Goal: Task Accomplishment & Management: Use online tool/utility

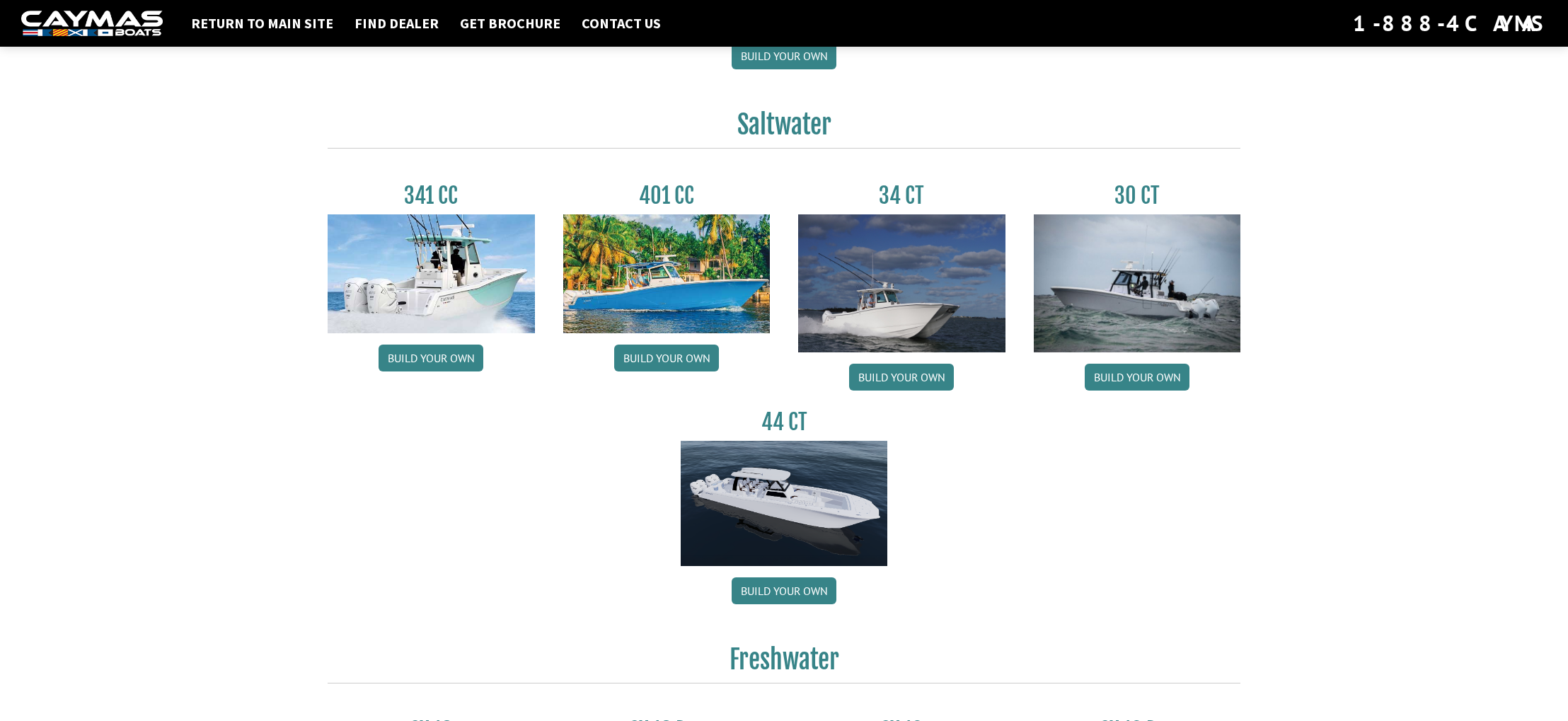
scroll to position [571, 0]
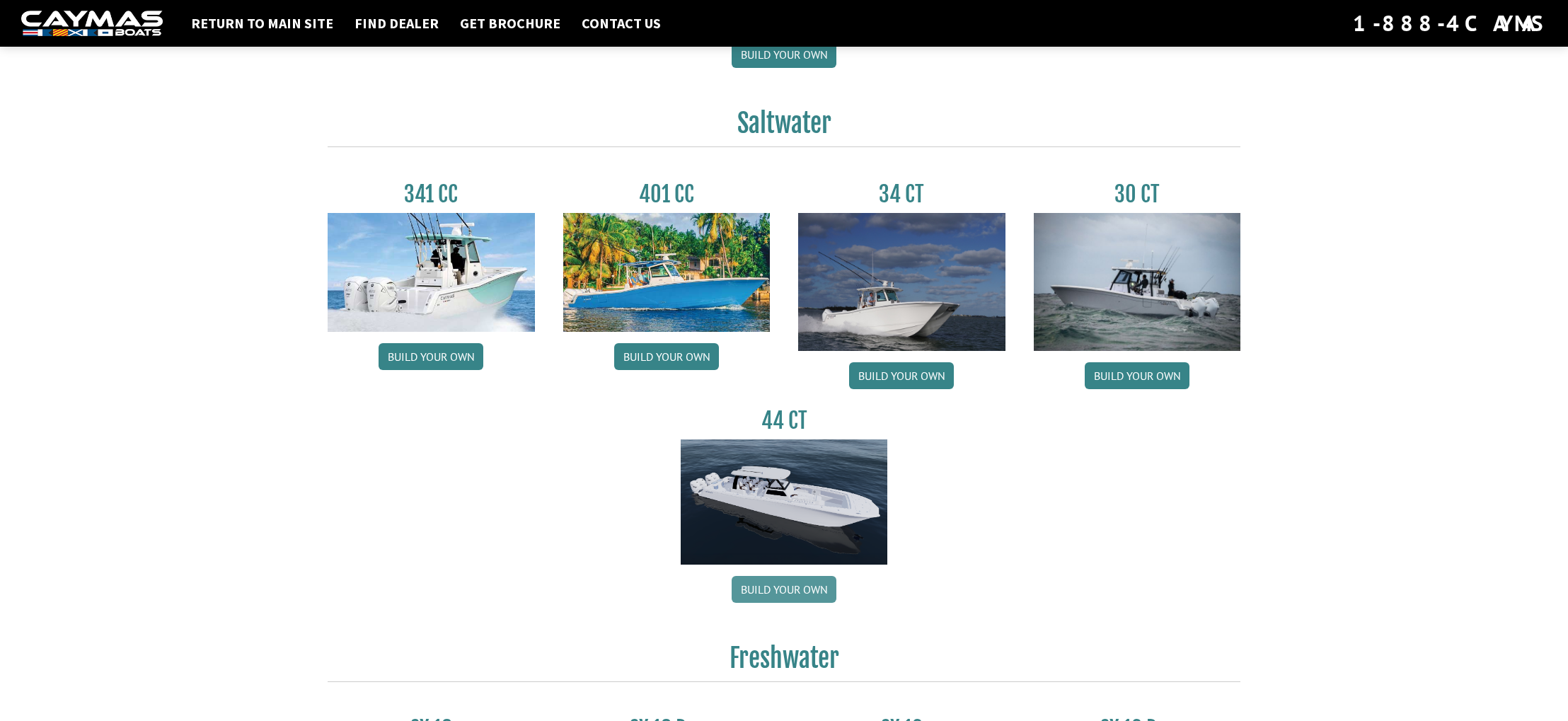
click at [798, 589] on link "Build your own" at bounding box center [784, 589] width 104 height 27
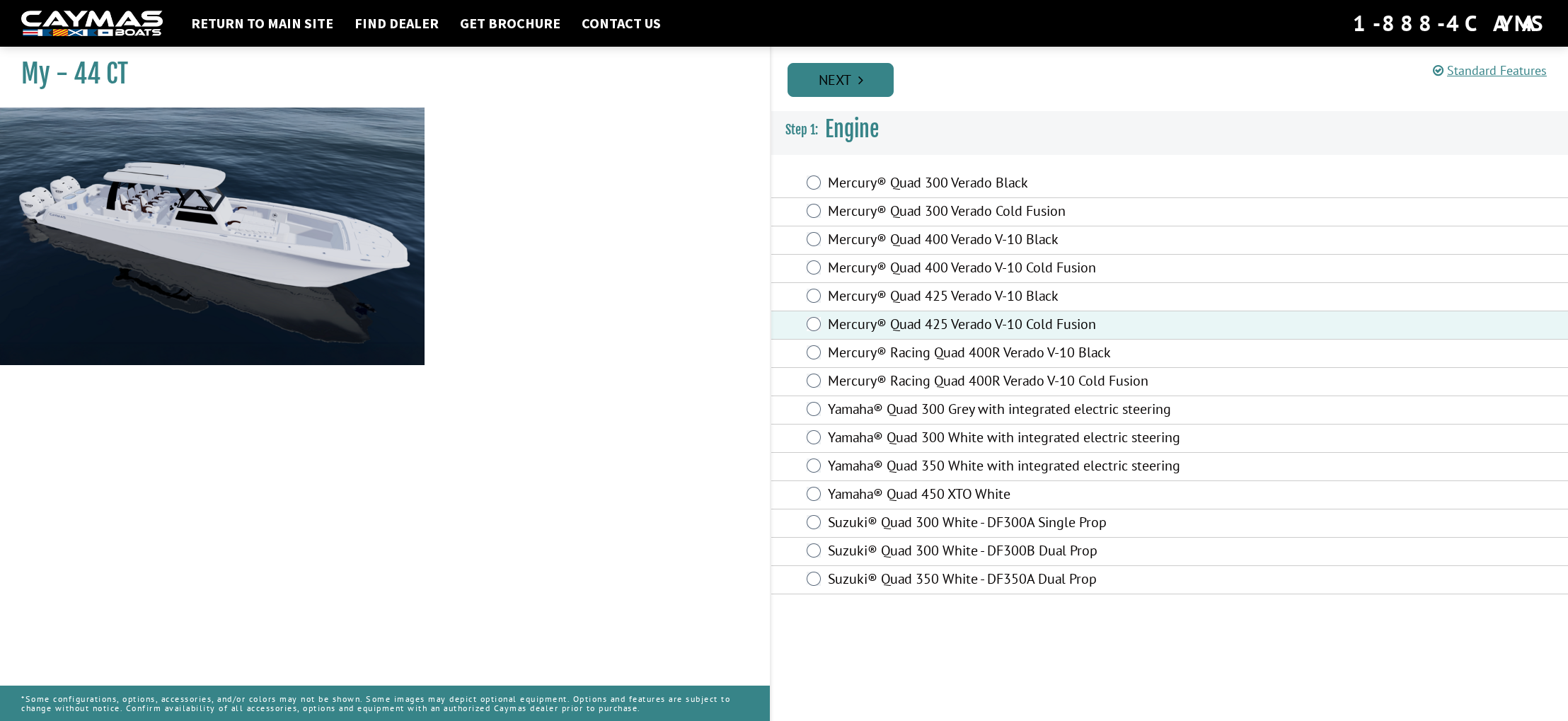
click at [832, 79] on link "Next" at bounding box center [840, 79] width 106 height 34
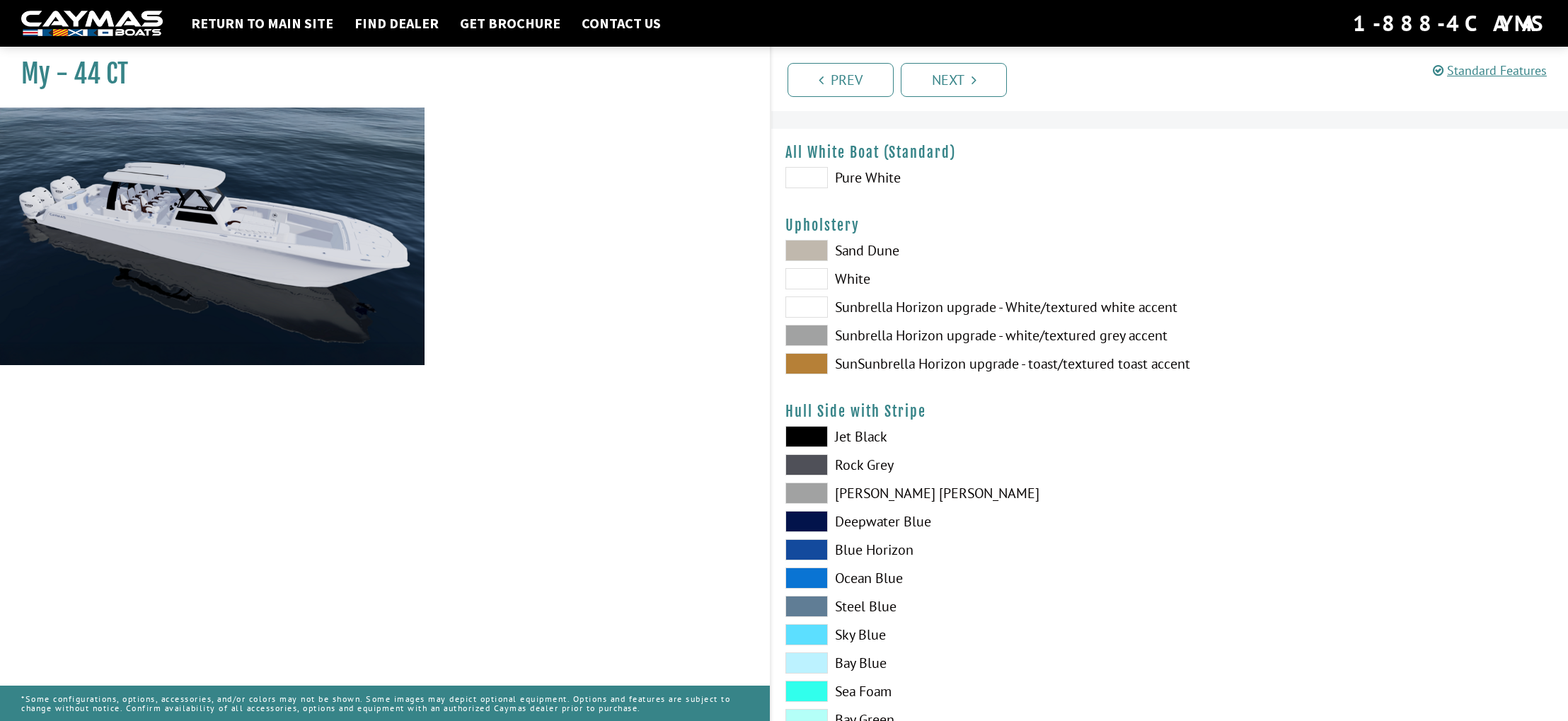
scroll to position [28, 0]
click at [807, 302] on span at bounding box center [807, 303] width 43 height 21
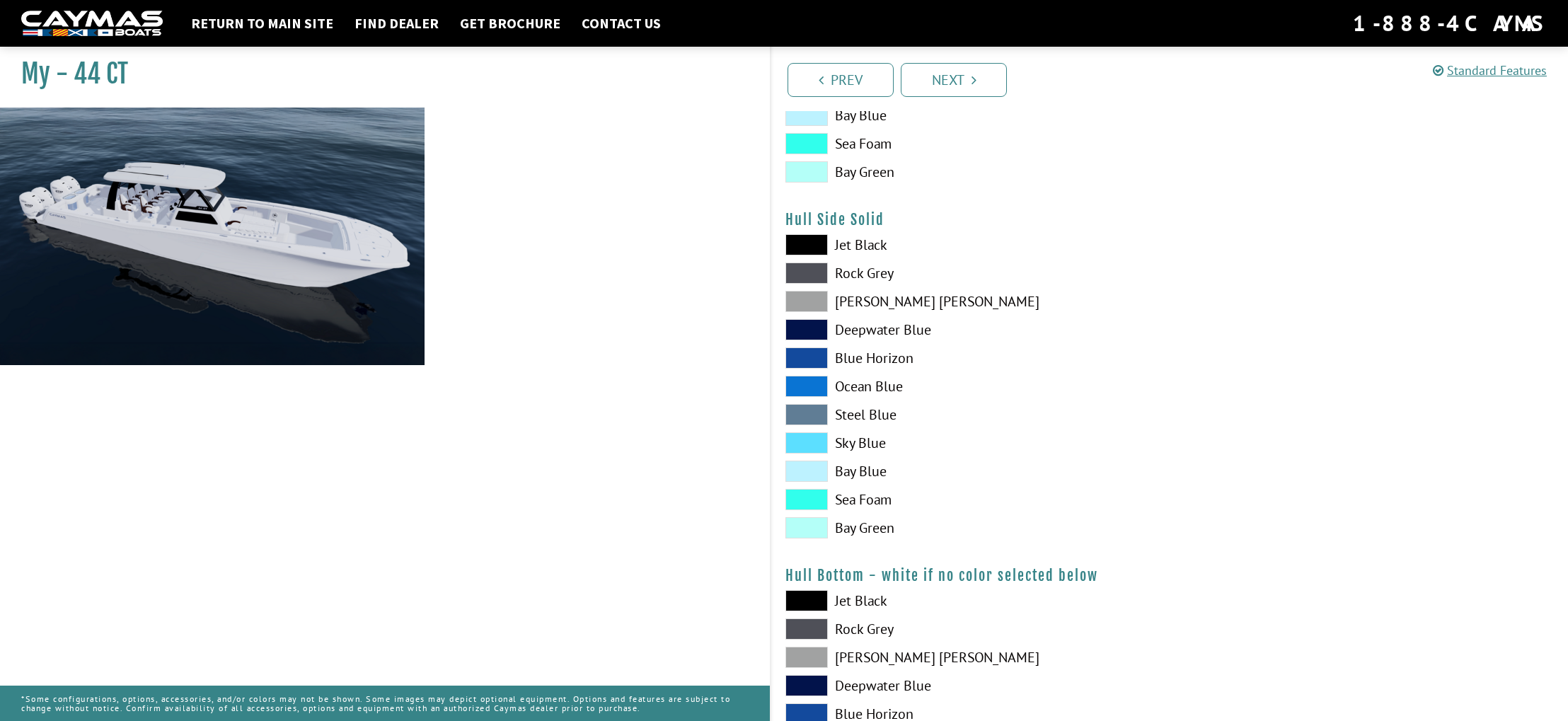
scroll to position [575, 0]
click at [819, 302] on span at bounding box center [807, 298] width 43 height 21
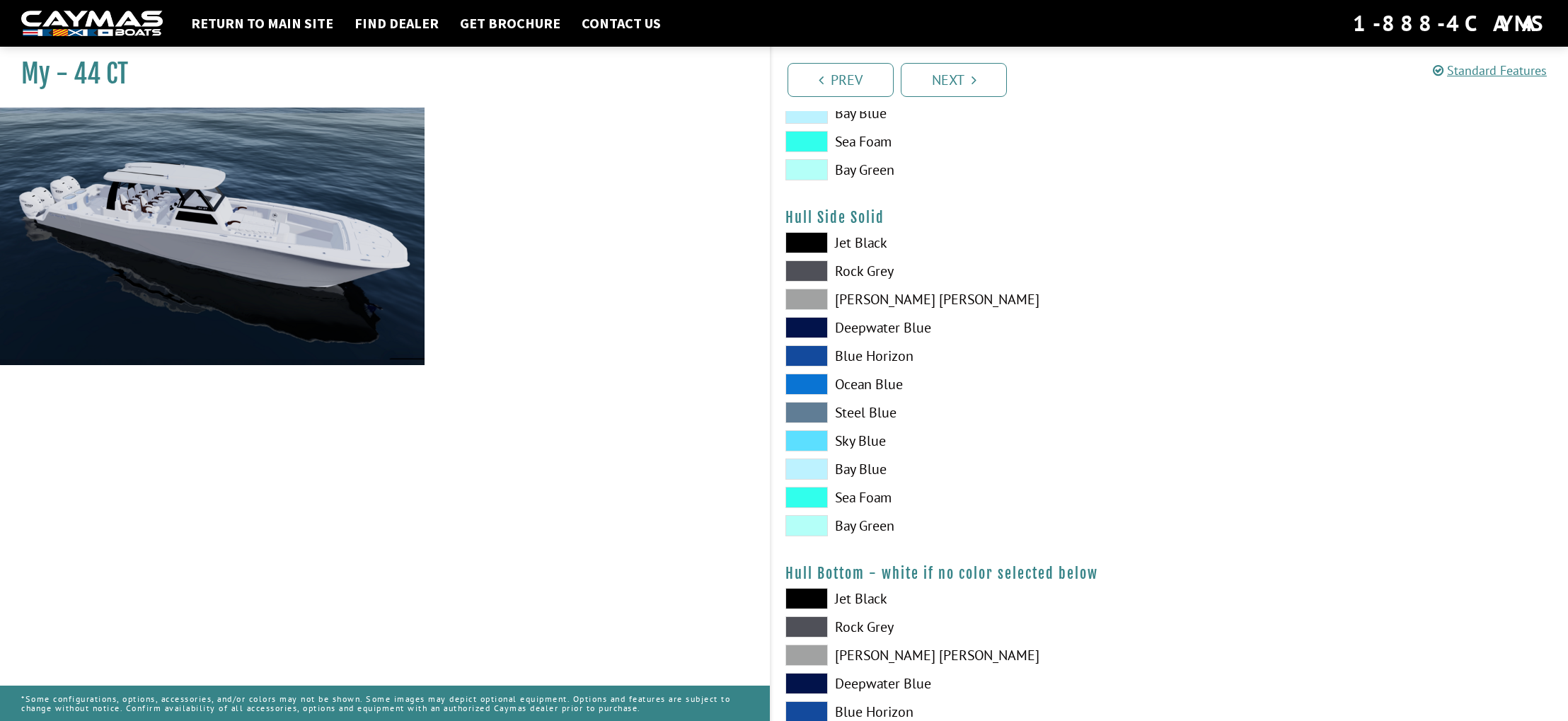
click at [802, 349] on span at bounding box center [807, 355] width 43 height 21
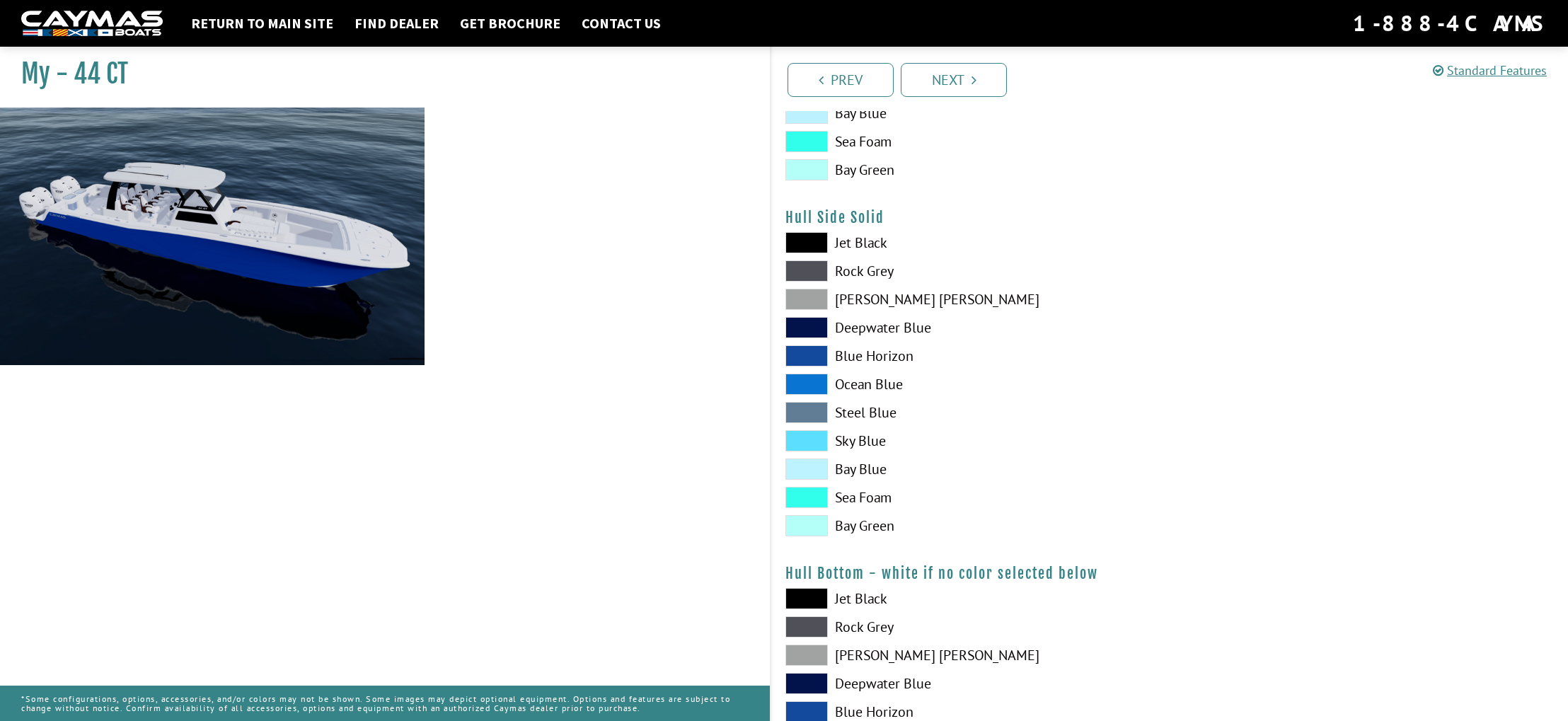
click at [802, 390] on span at bounding box center [807, 383] width 43 height 21
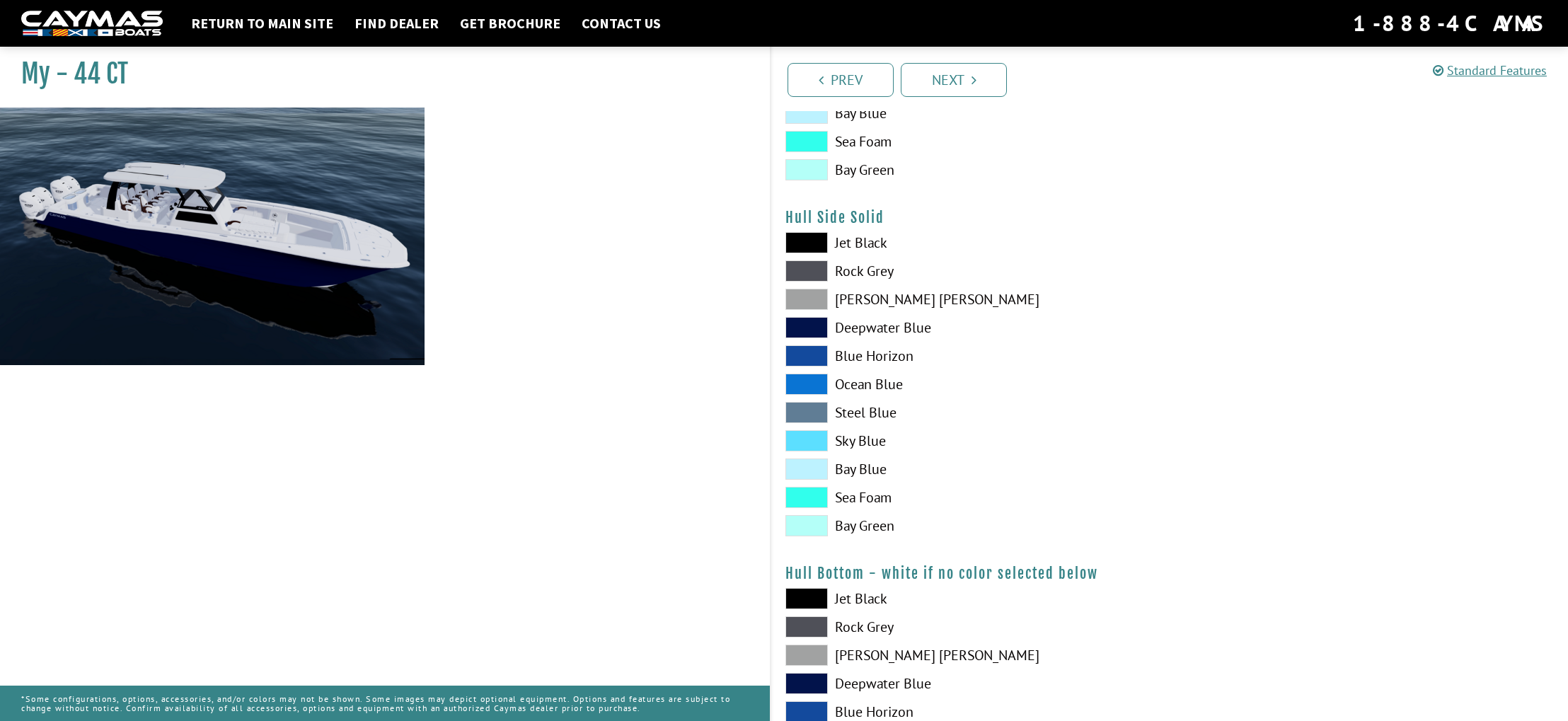
click at [808, 423] on span at bounding box center [807, 412] width 43 height 21
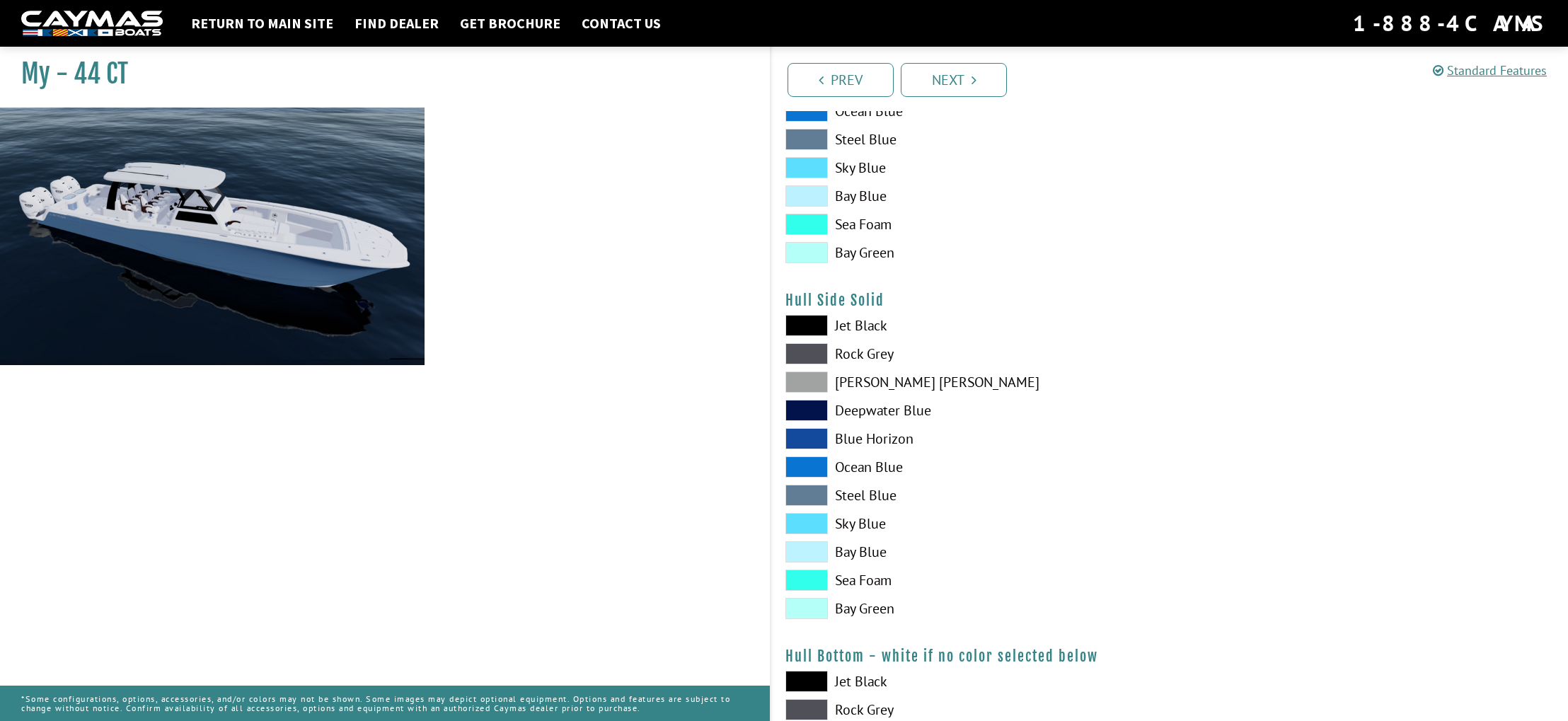
scroll to position [495, 0]
click at [813, 228] on span at bounding box center [807, 221] width 43 height 21
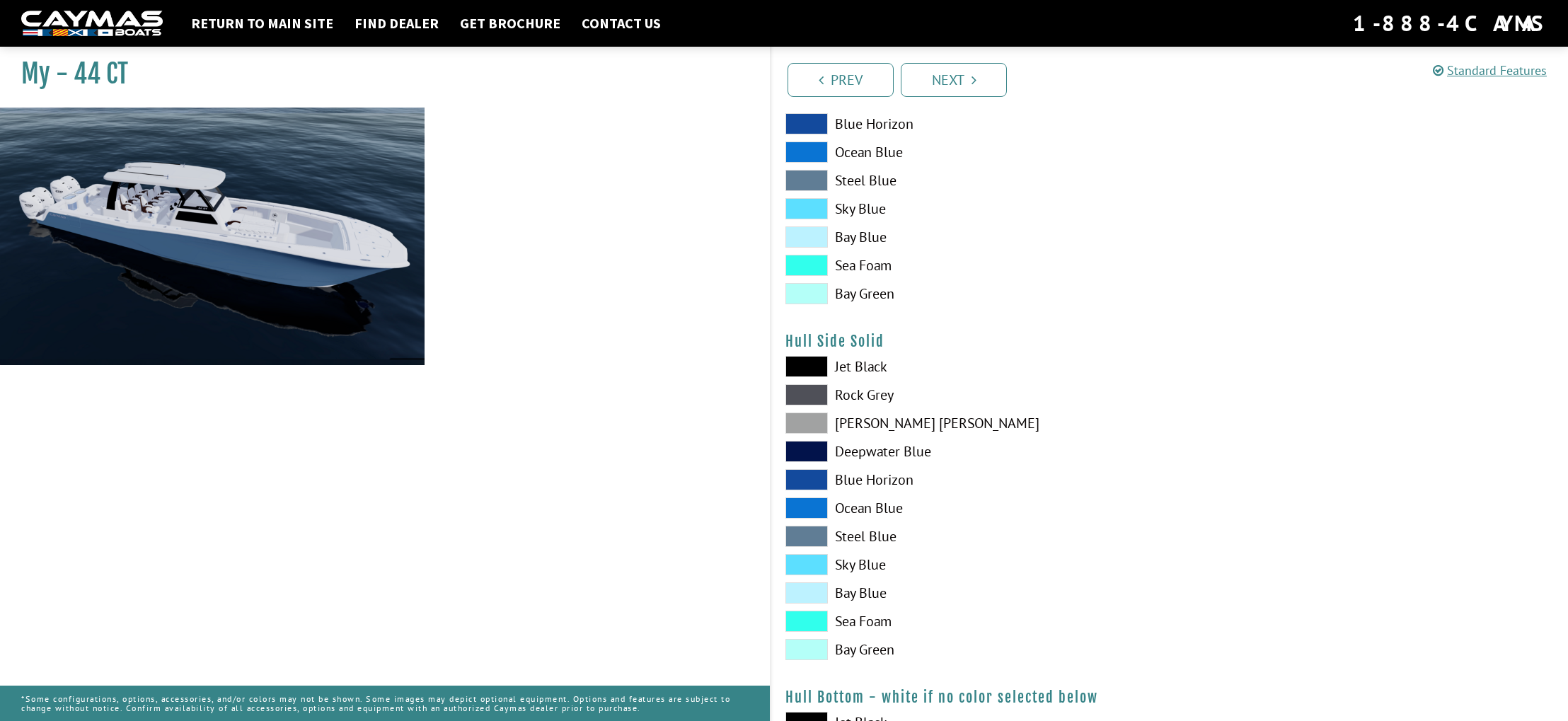
scroll to position [455, 0]
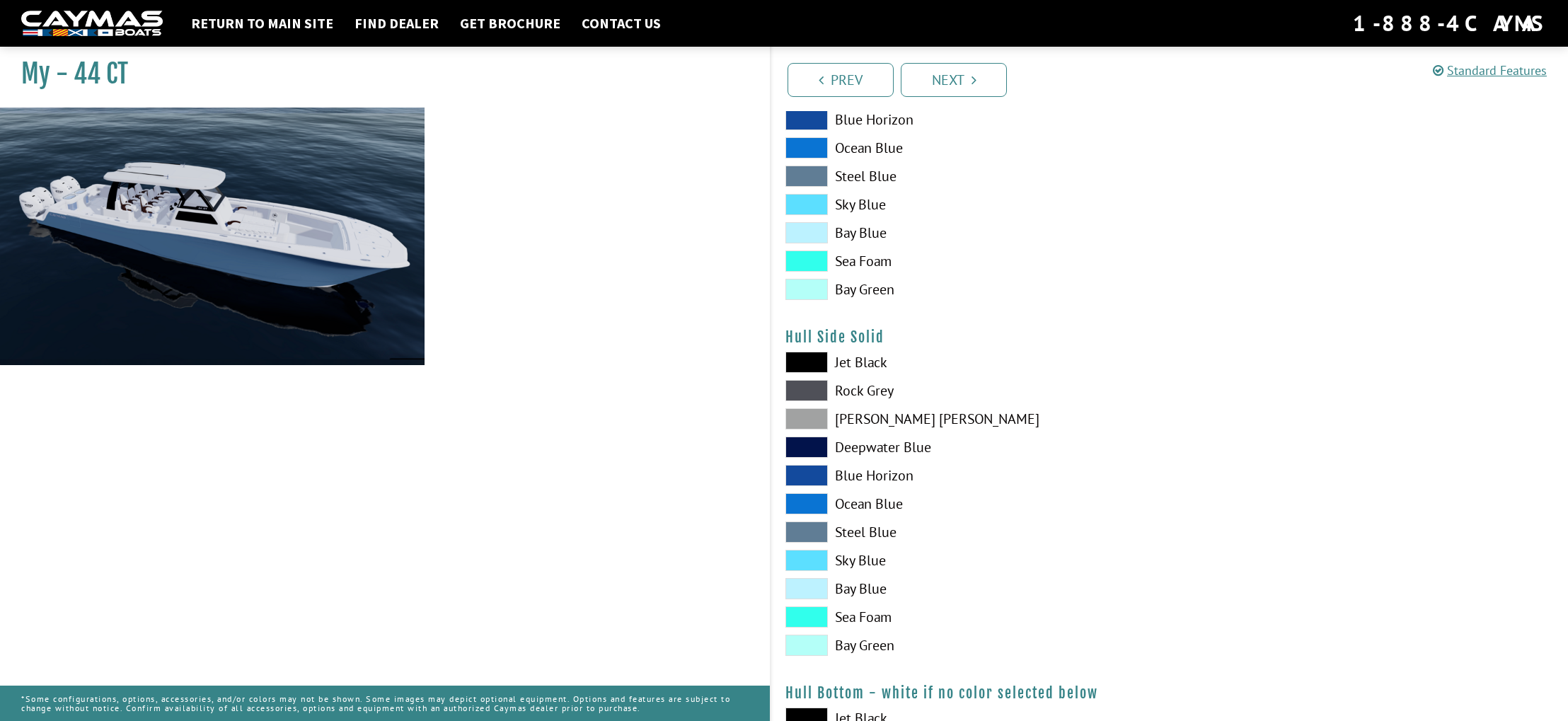
click at [813, 261] on span at bounding box center [807, 261] width 43 height 21
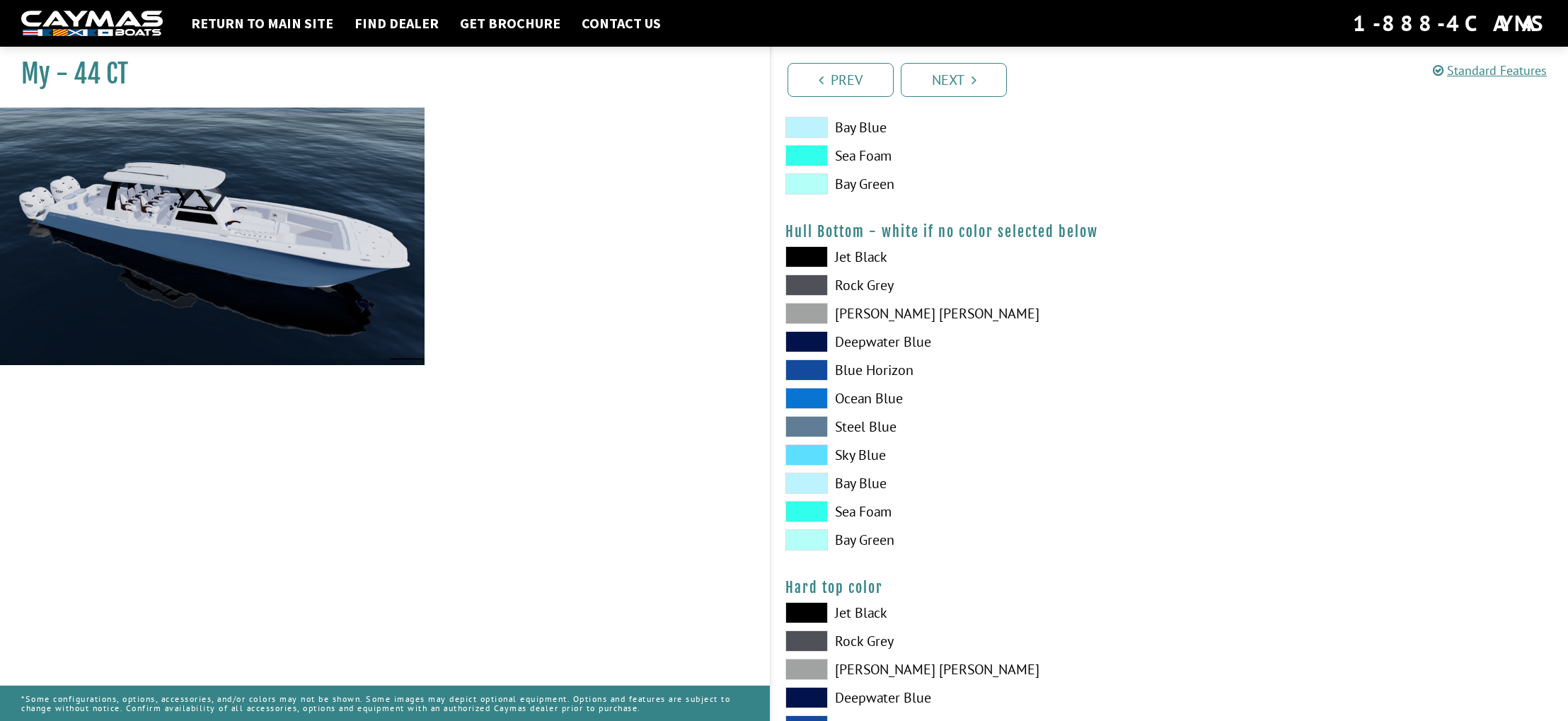
scroll to position [919, 0]
click at [810, 256] on span at bounding box center [807, 254] width 43 height 21
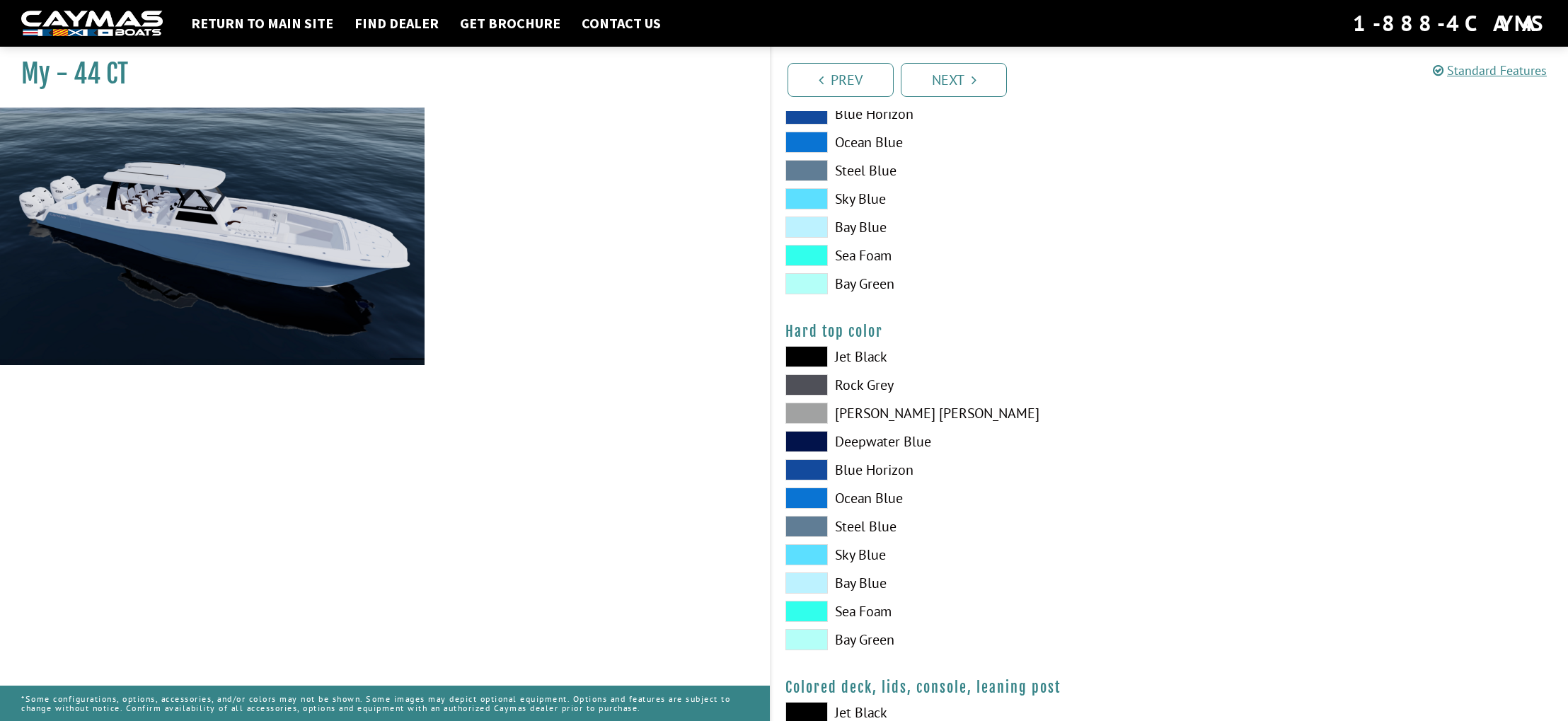
scroll to position [1174, 0]
click at [806, 383] on span at bounding box center [807, 383] width 43 height 21
click at [803, 418] on span at bounding box center [807, 412] width 43 height 21
click at [804, 385] on span at bounding box center [807, 383] width 43 height 21
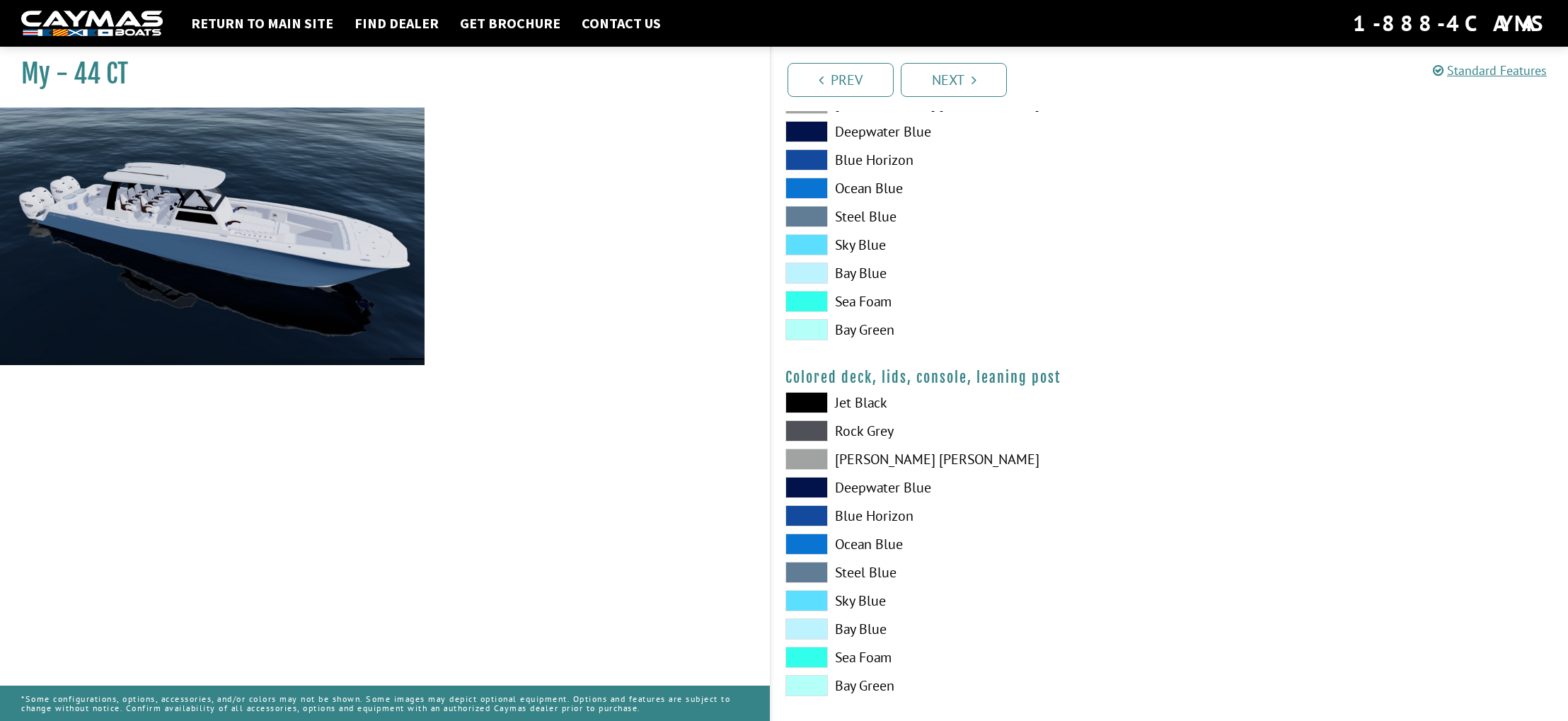
scroll to position [1500, 0]
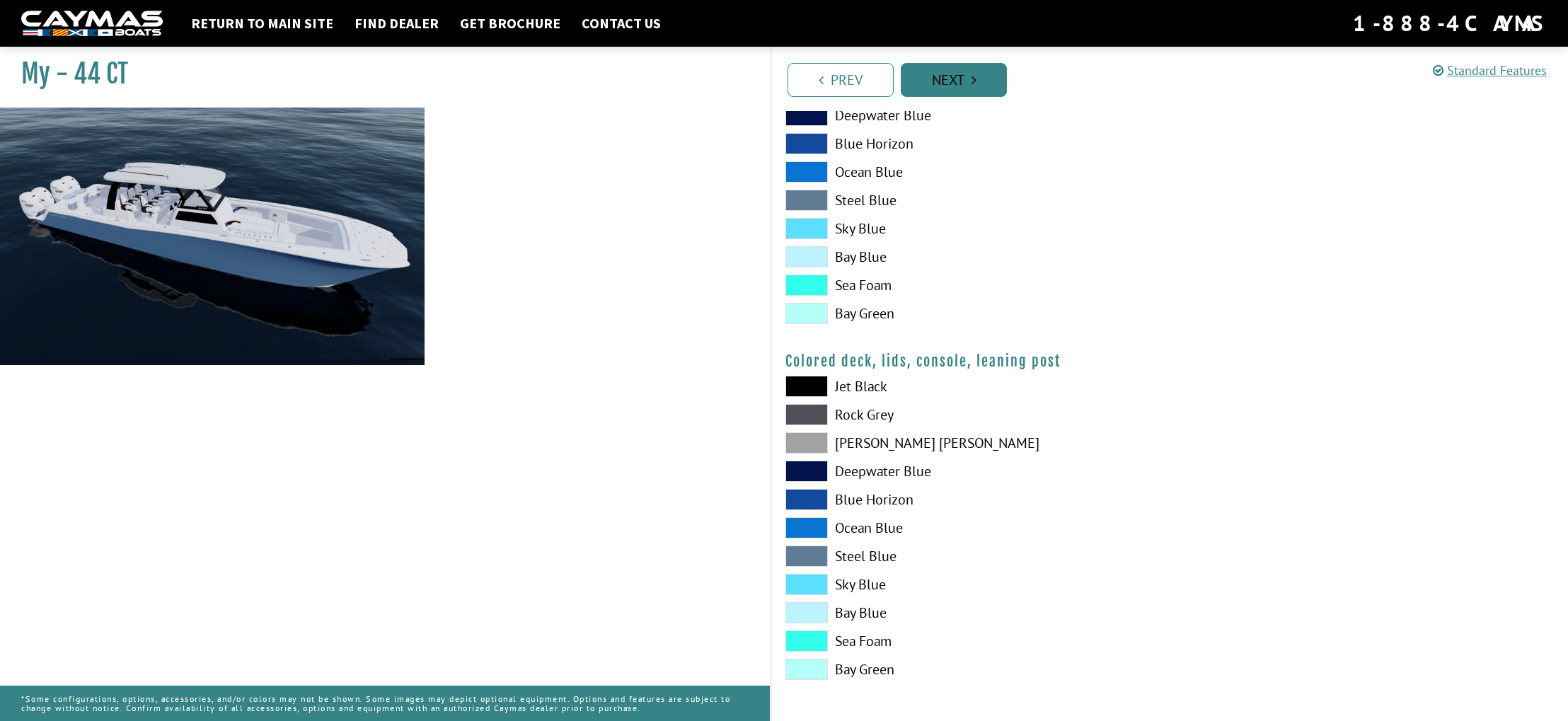
click at [974, 79] on icon "Pagination" at bounding box center [975, 79] width 5 height 14
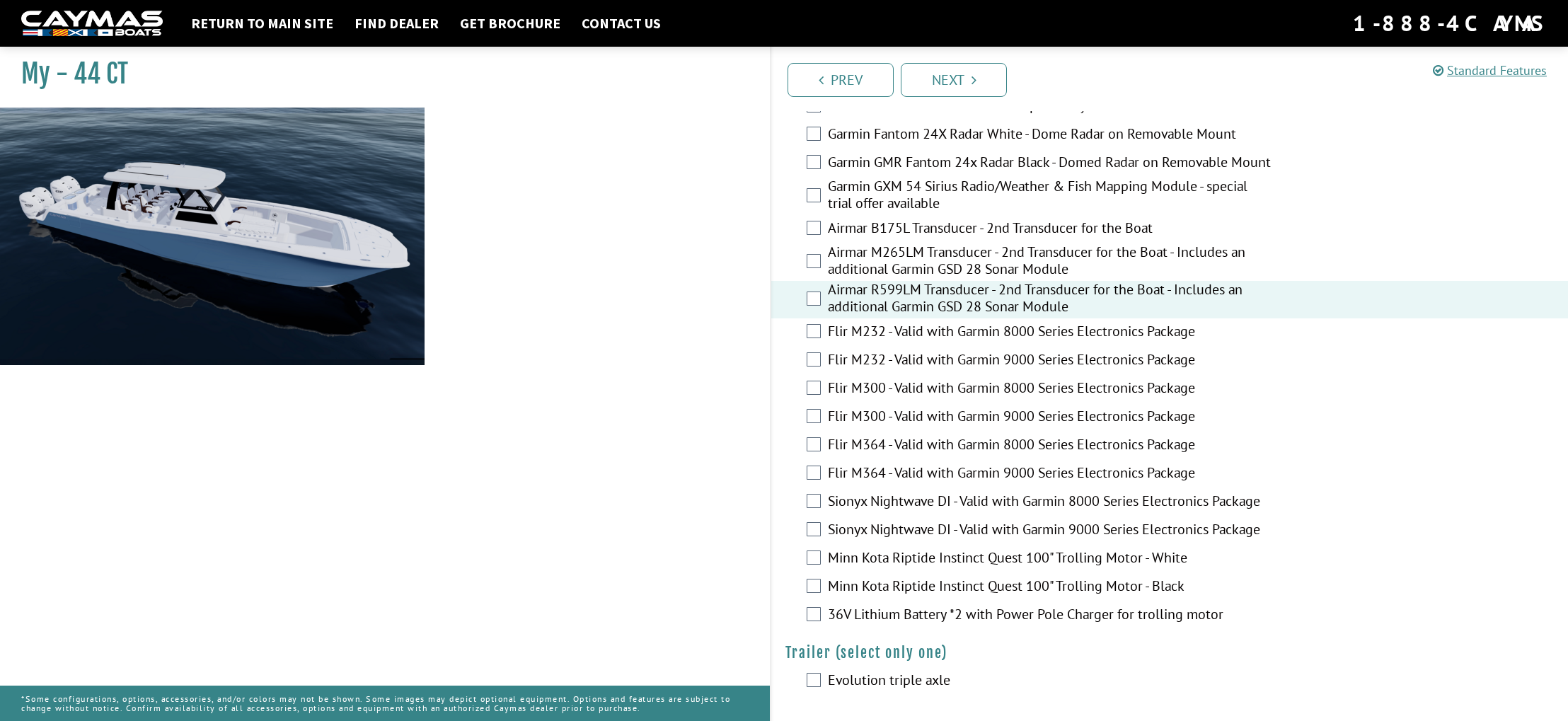
scroll to position [2463, 0]
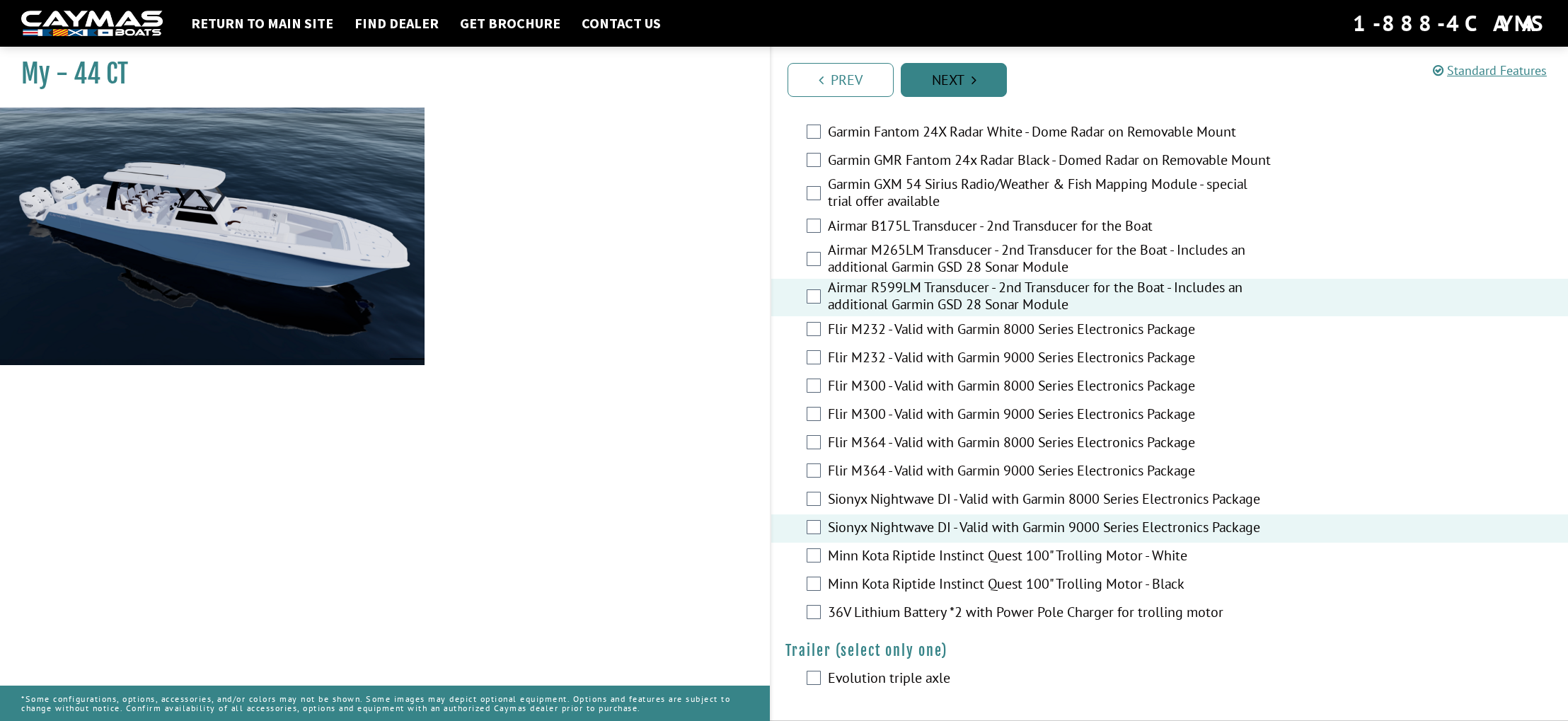
click at [942, 71] on link "Next" at bounding box center [954, 79] width 106 height 34
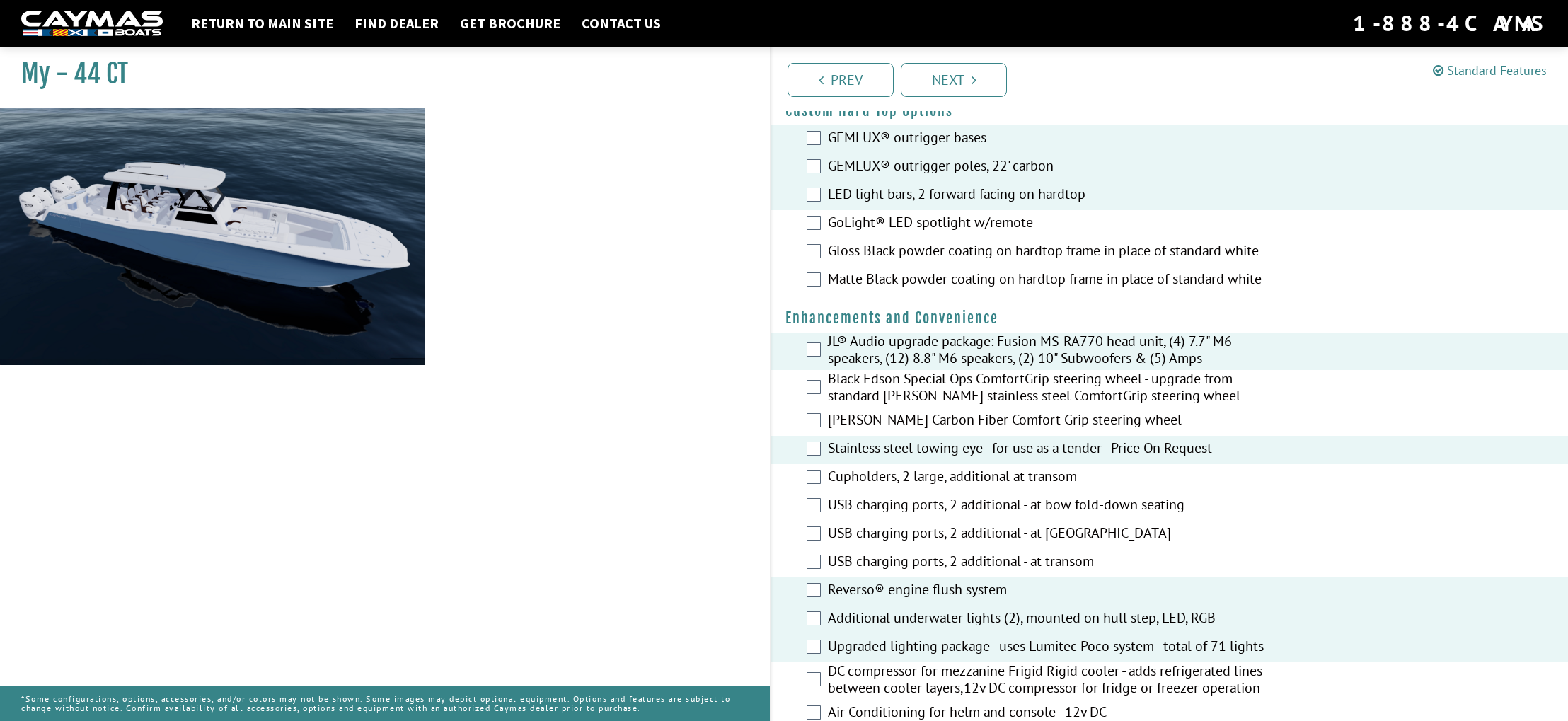
scroll to position [51, 0]
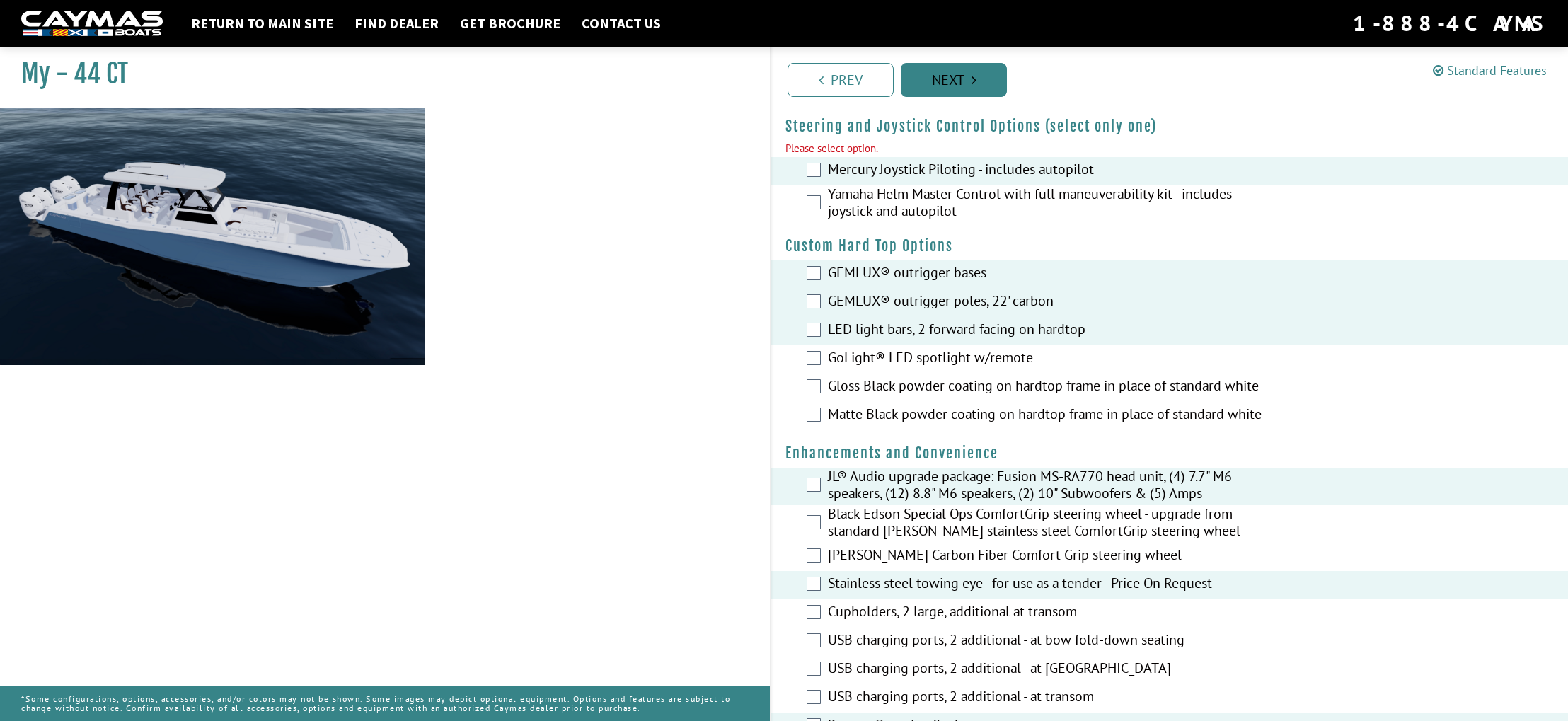
click at [971, 83] on link "Next" at bounding box center [954, 79] width 106 height 34
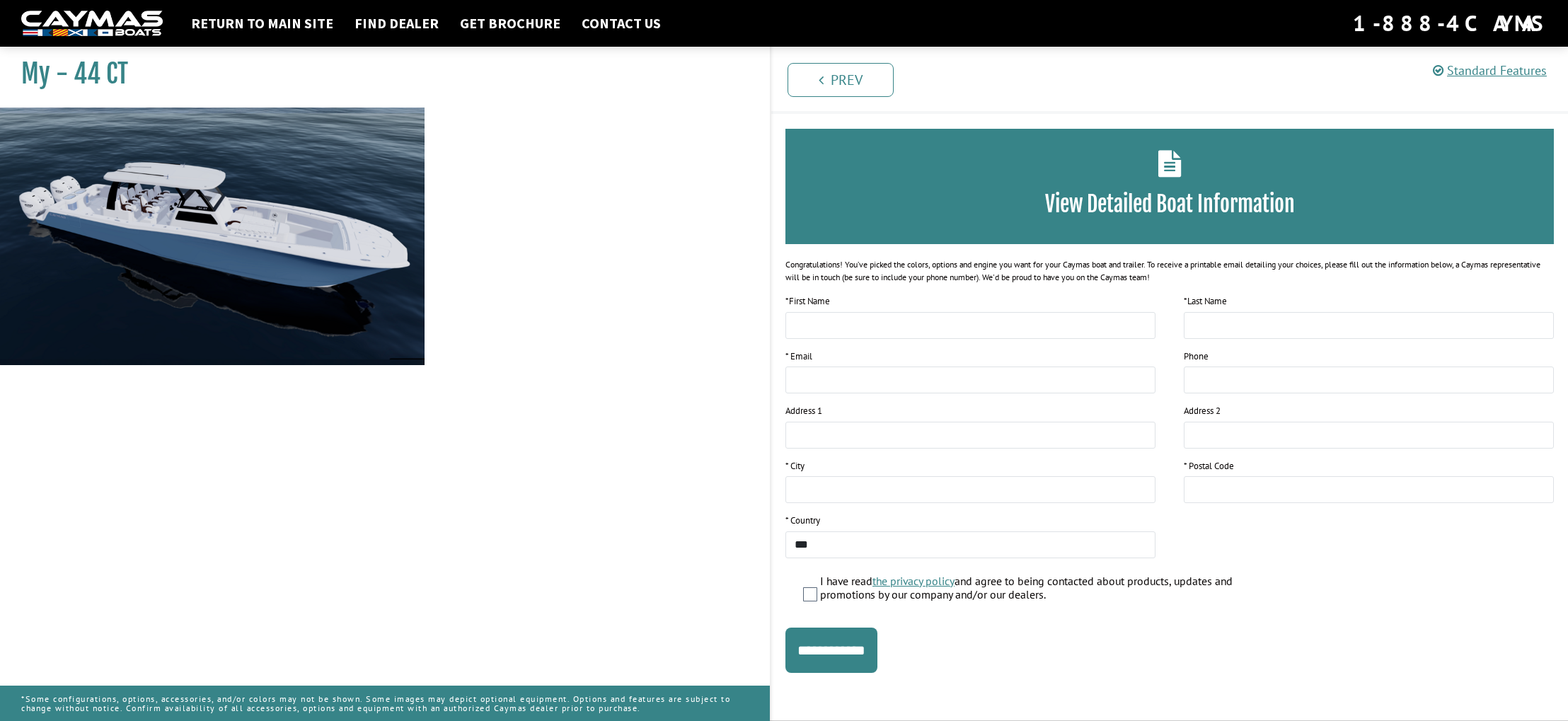
scroll to position [0, 0]
